Goal: Task Accomplishment & Management: Use online tool/utility

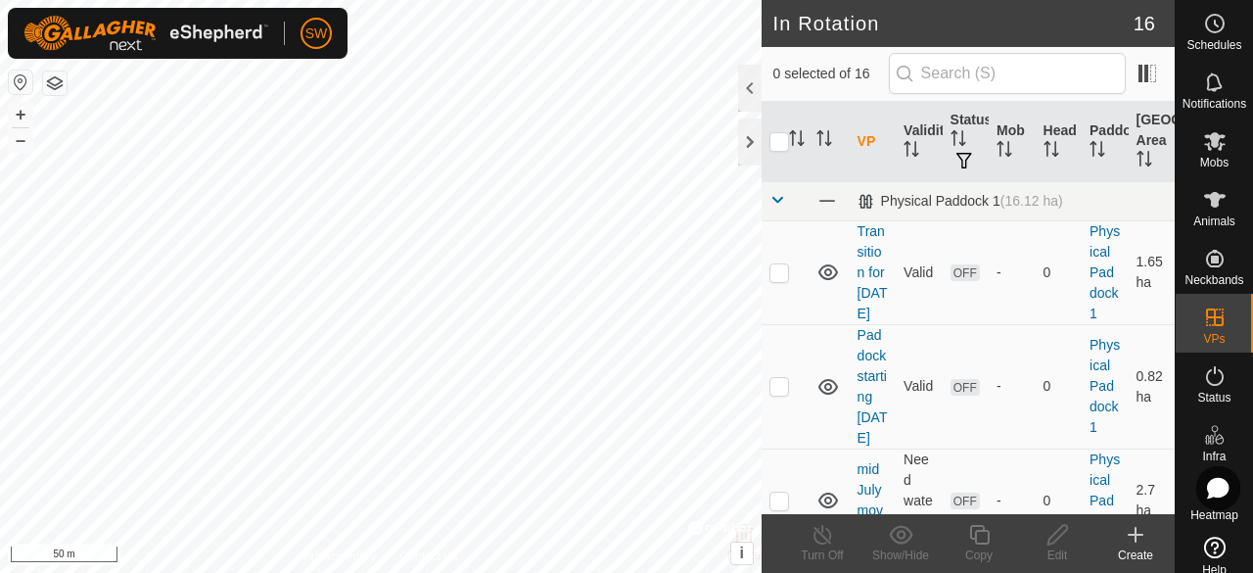
click at [1157, 555] on div "Create" at bounding box center [1136, 555] width 78 height 18
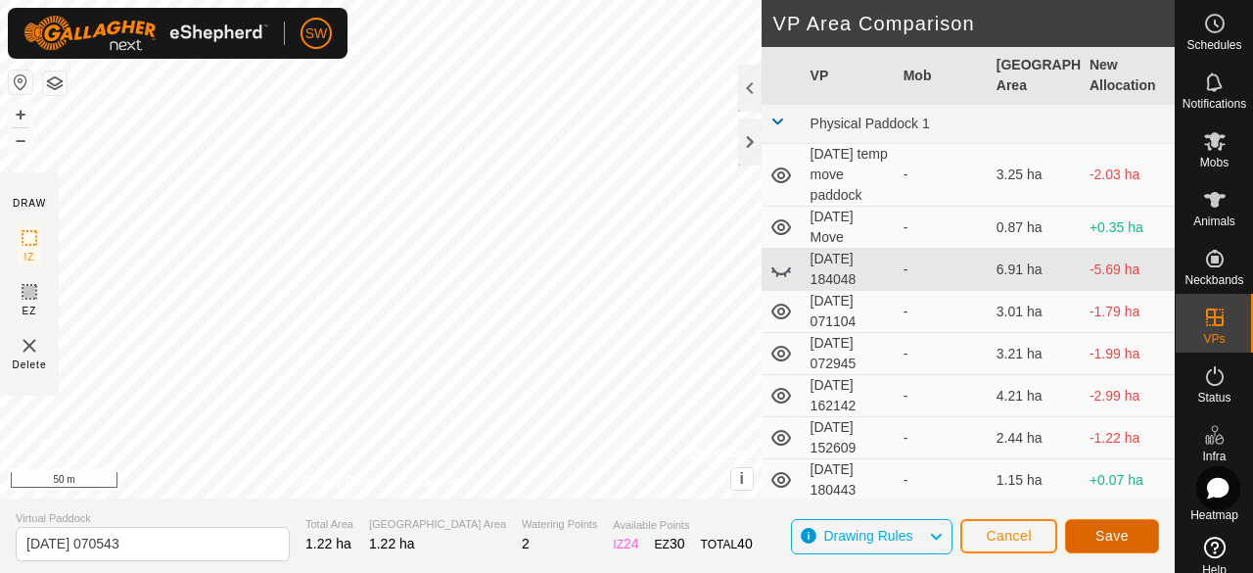
click at [1112, 538] on span "Save" at bounding box center [1112, 536] width 33 height 16
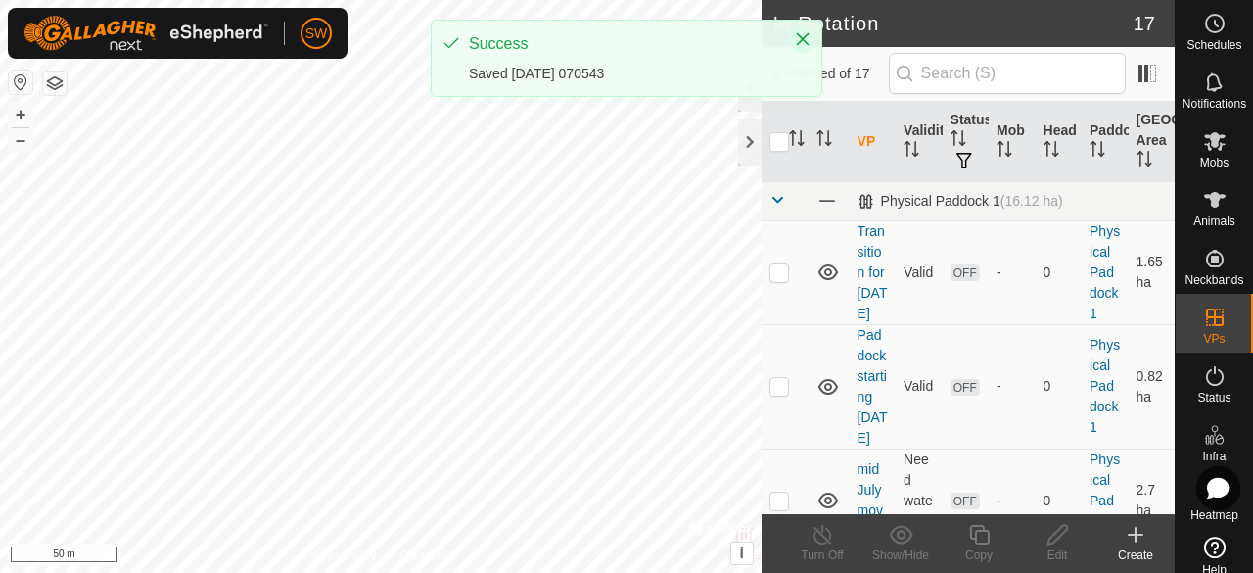
click at [799, 37] on icon "Close" at bounding box center [803, 39] width 16 height 16
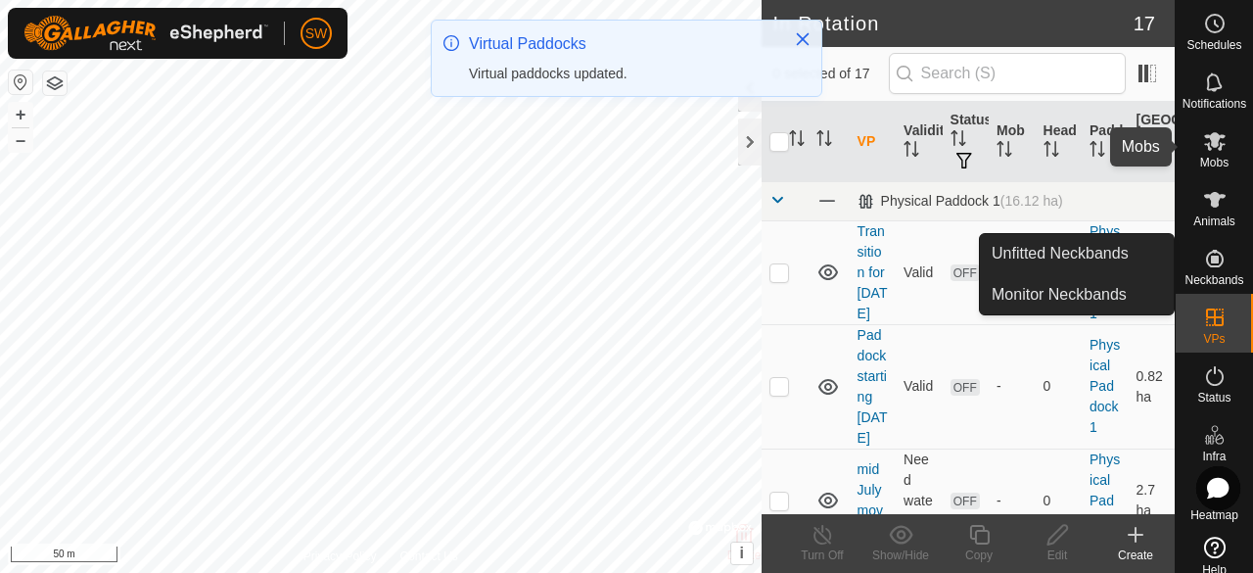
click at [1206, 138] on icon at bounding box center [1215, 141] width 22 height 19
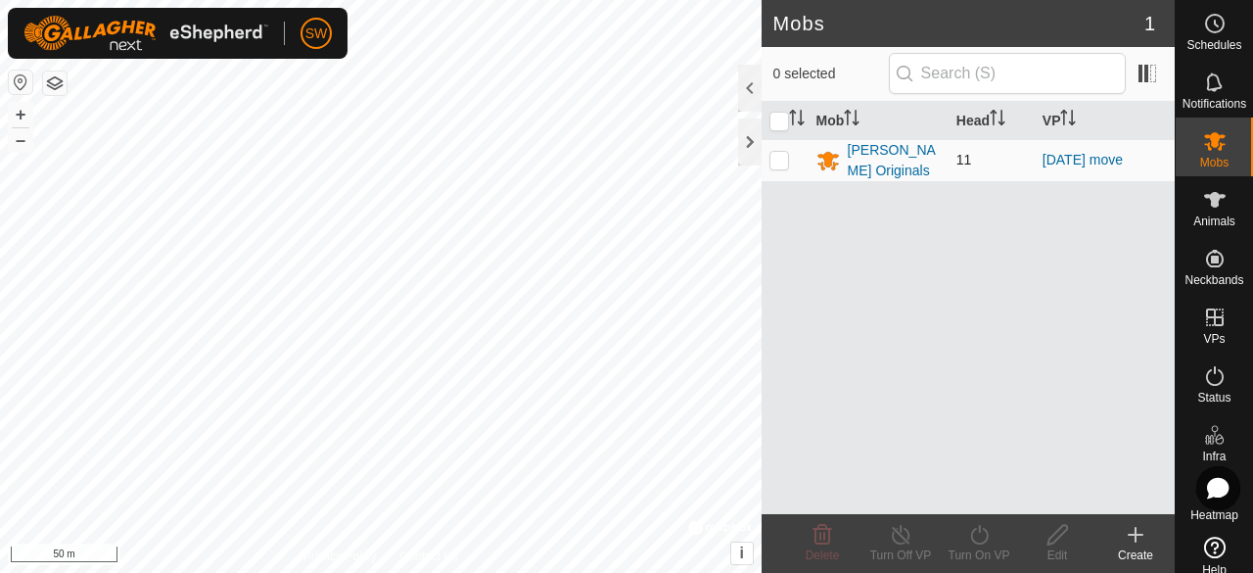
click at [785, 159] on p-checkbox at bounding box center [780, 160] width 20 height 16
checkbox input "true"
click at [989, 537] on icon at bounding box center [979, 535] width 24 height 24
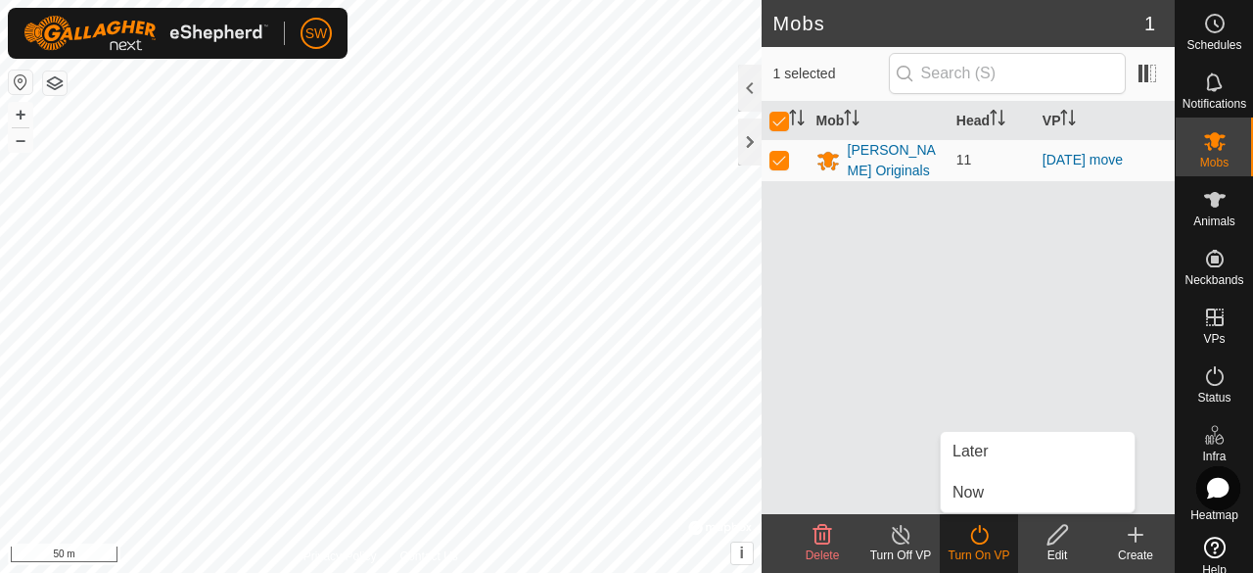
click at [917, 419] on div "Mob Head [PERSON_NAME] Originals 11 [DATE] move" at bounding box center [968, 308] width 413 height 412
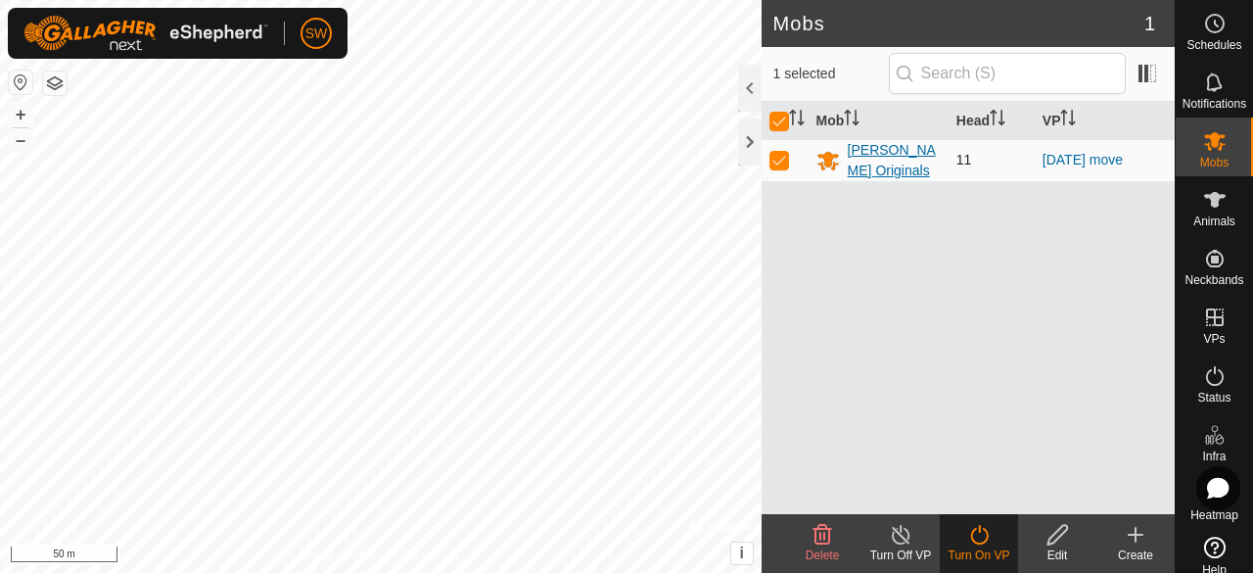
click at [880, 141] on div "[PERSON_NAME] Originals" at bounding box center [894, 160] width 93 height 41
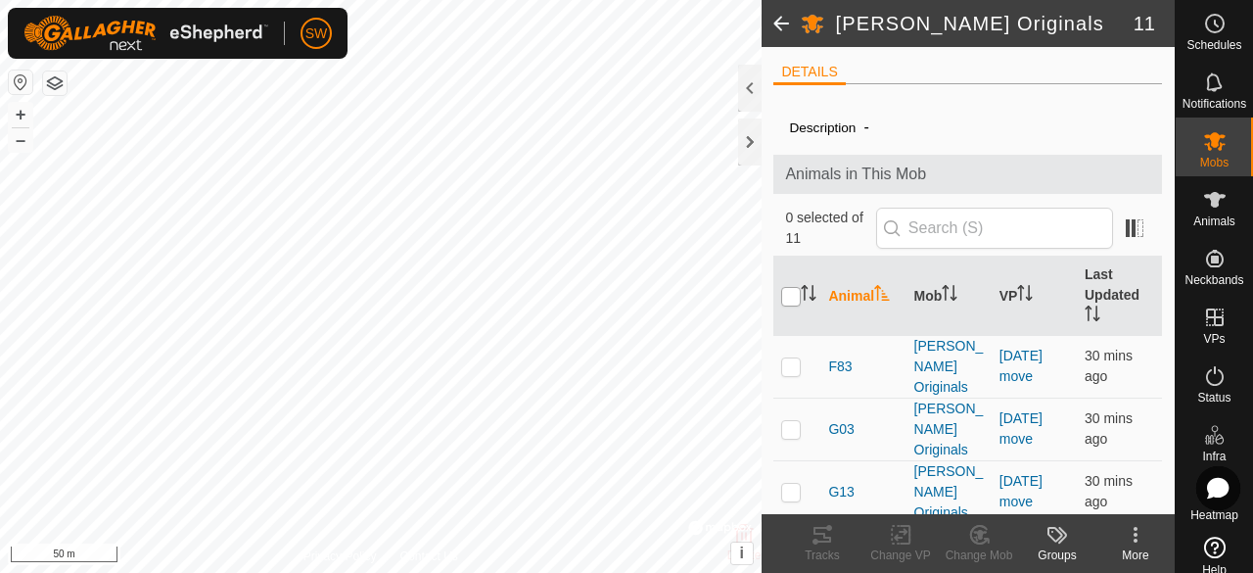
click at [792, 295] on input "checkbox" at bounding box center [791, 297] width 20 height 20
checkbox input "true"
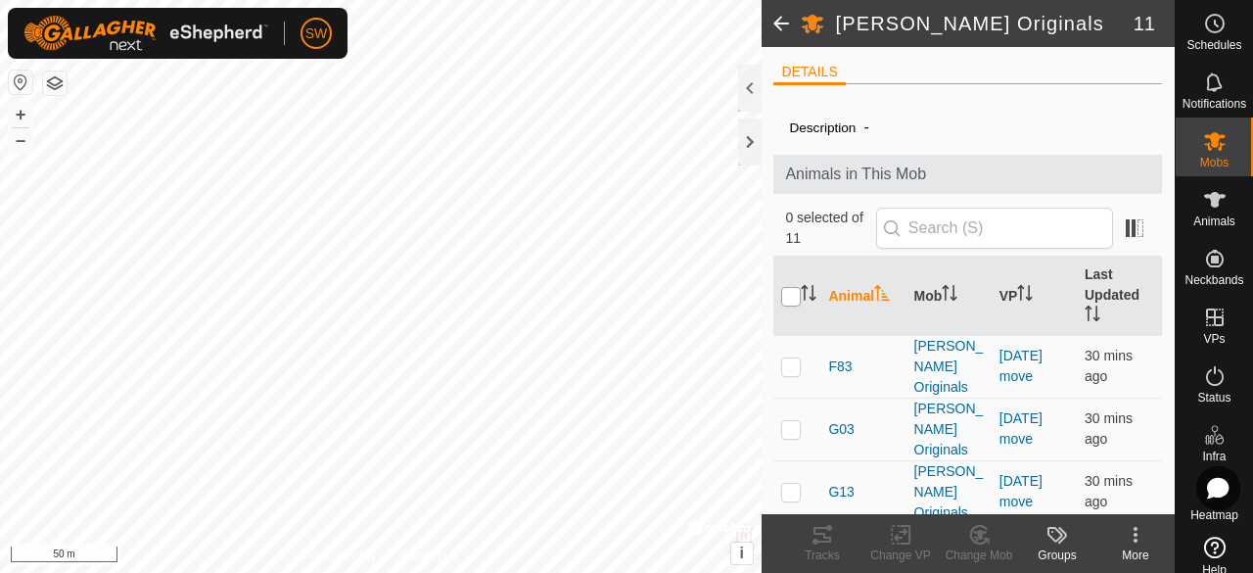
checkbox input "true"
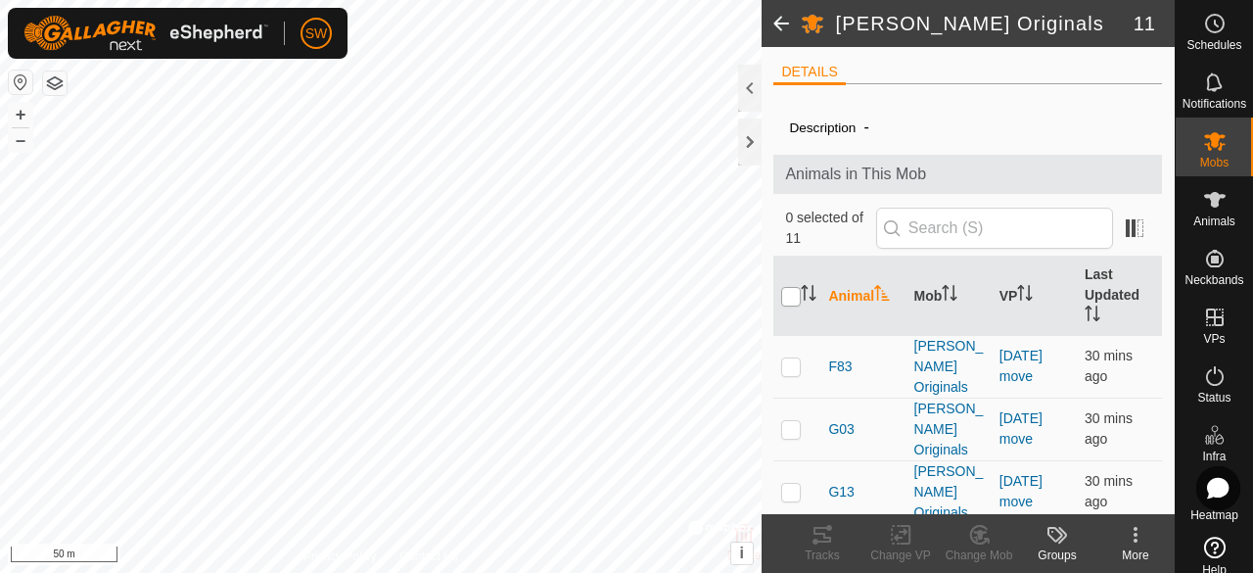
checkbox input "true"
click at [911, 549] on div "Change VP" at bounding box center [901, 555] width 78 height 18
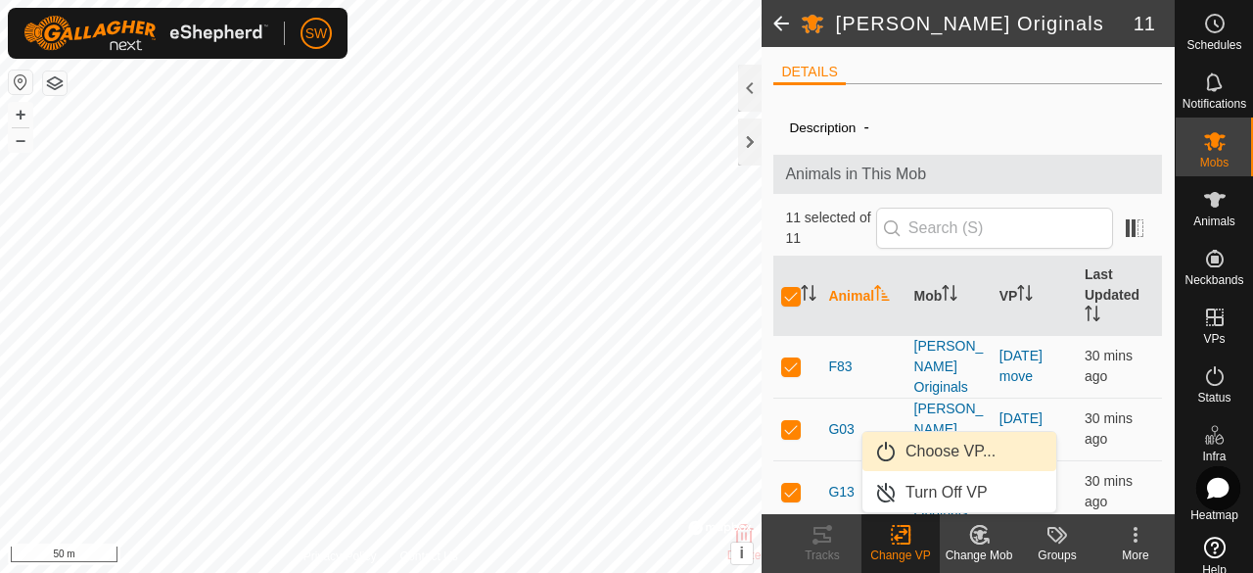
click at [986, 459] on link "Choose VP..." at bounding box center [960, 451] width 194 height 39
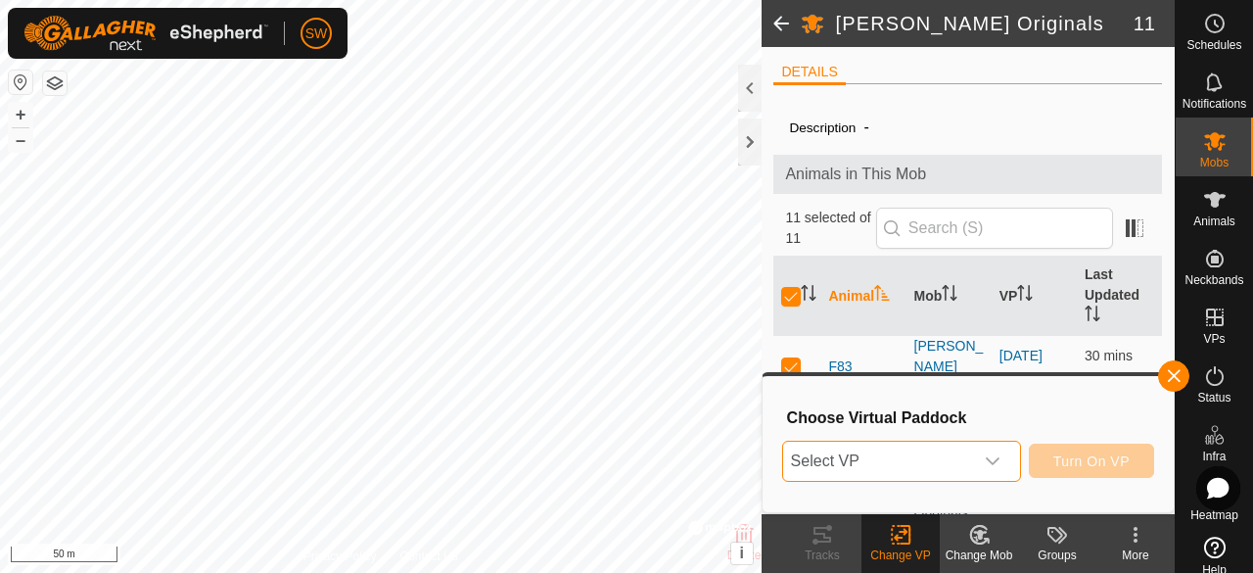
click at [934, 464] on span "Select VP" at bounding box center [878, 461] width 190 height 39
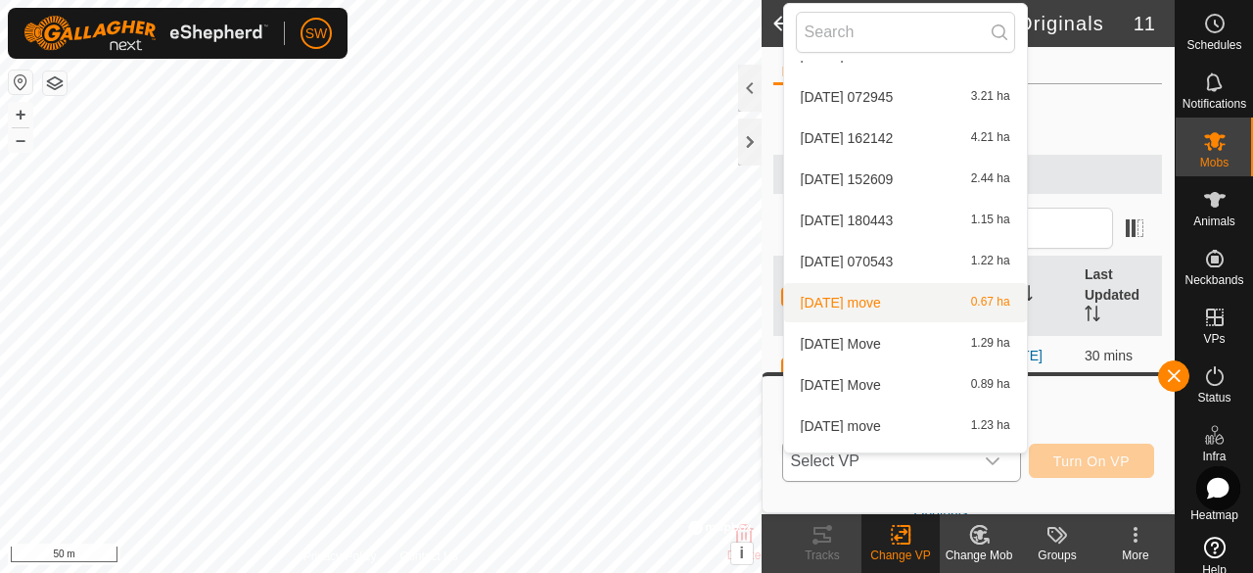
scroll to position [194, 0]
click at [893, 261] on li "[DATE] 070543 1.22 ha" at bounding box center [905, 260] width 243 height 39
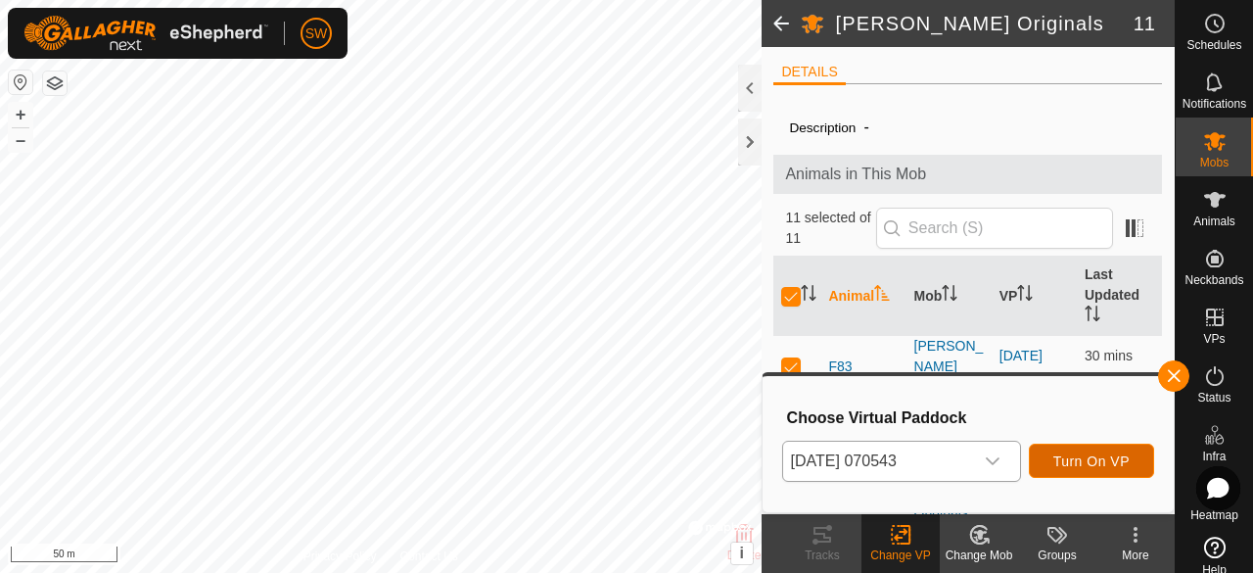
click at [1107, 462] on span "Turn On VP" at bounding box center [1092, 461] width 76 height 16
